Goal: Task Accomplishment & Management: Use online tool/utility

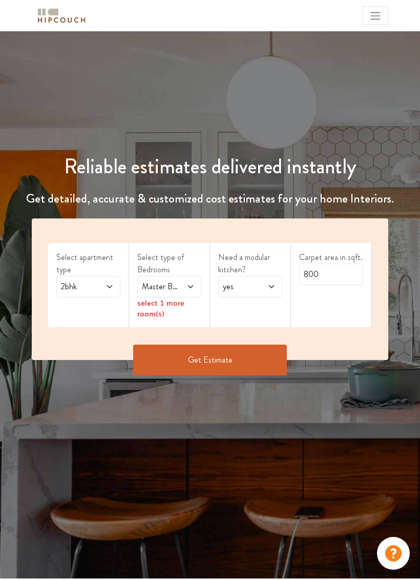
click at [178, 277] on div "Master Bedroom" at bounding box center [169, 287] width 64 height 22
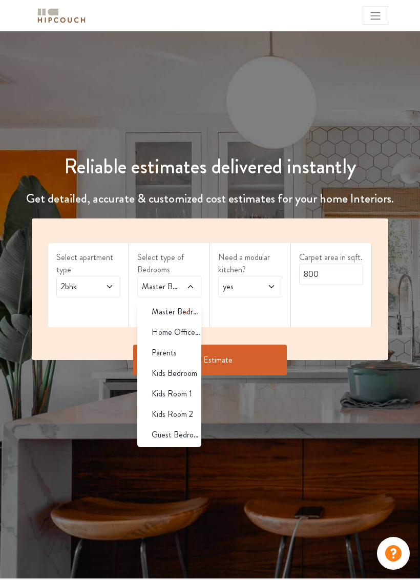
click at [95, 281] on span "2bhk" at bounding box center [79, 286] width 41 height 12
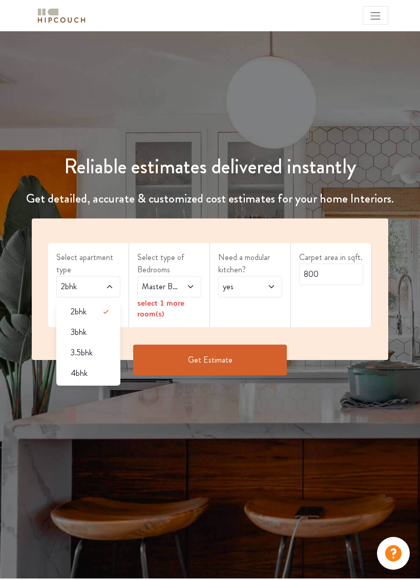
click at [98, 372] on div "4bhk" at bounding box center [92, 373] width 58 height 12
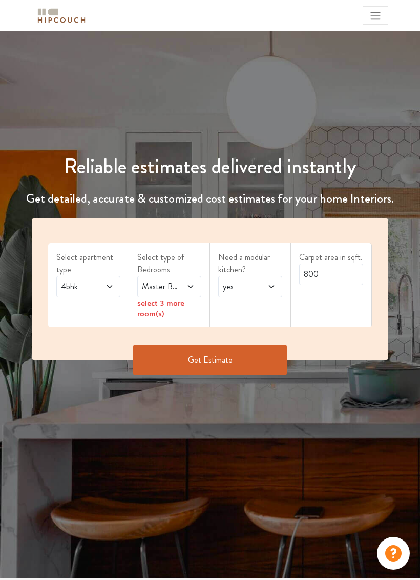
click at [177, 283] on span "Master Bedroom" at bounding box center [160, 286] width 41 height 12
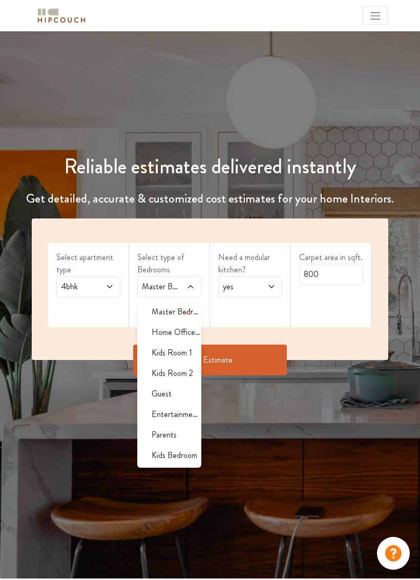
click at [178, 330] on span "Home Office Study" at bounding box center [177, 332] width 50 height 12
click at [181, 329] on icon at bounding box center [187, 332] width 12 height 12
click at [180, 349] on span "Kids Room 1" at bounding box center [172, 353] width 41 height 12
click at [185, 367] on span "Kids Room 2" at bounding box center [173, 373] width 42 height 12
click at [182, 410] on span "Entertainment Den" at bounding box center [177, 414] width 50 height 12
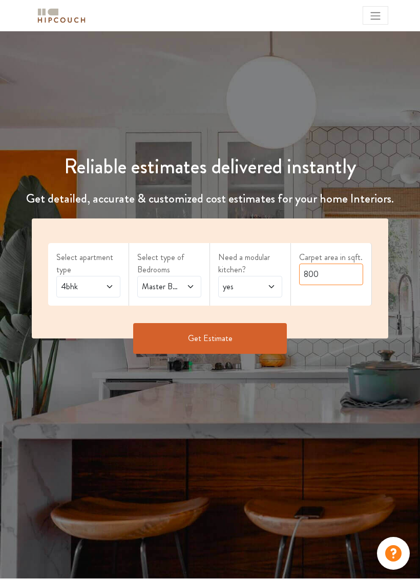
click at [337, 272] on input "800" at bounding box center [331, 275] width 64 height 22
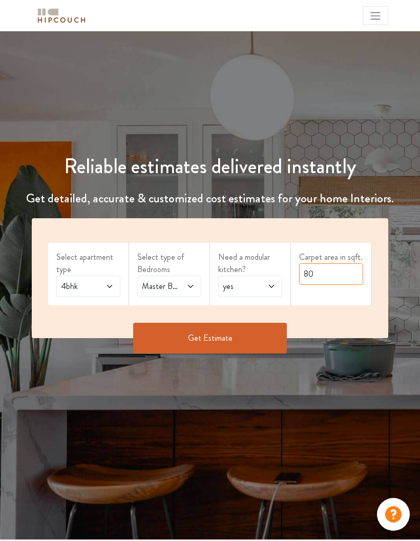
type input "8"
type input "7000"
click at [346, 311] on div "Select apartment type 4bhk Select type of Bedrooms Master Bedroom,Kids Room 1,K…" at bounding box center [210, 278] width 357 height 120
click at [250, 336] on button "Get Estimate" at bounding box center [210, 338] width 154 height 31
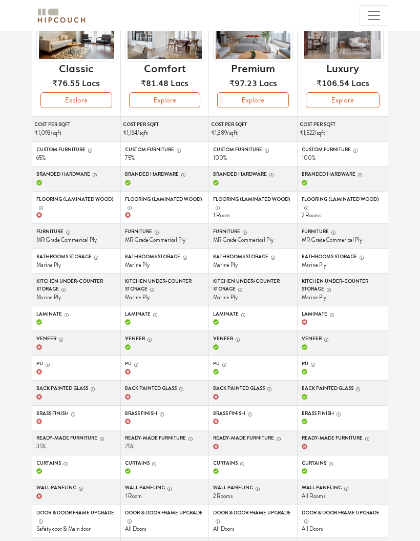
scroll to position [191, 0]
